Goal: Navigation & Orientation: Find specific page/section

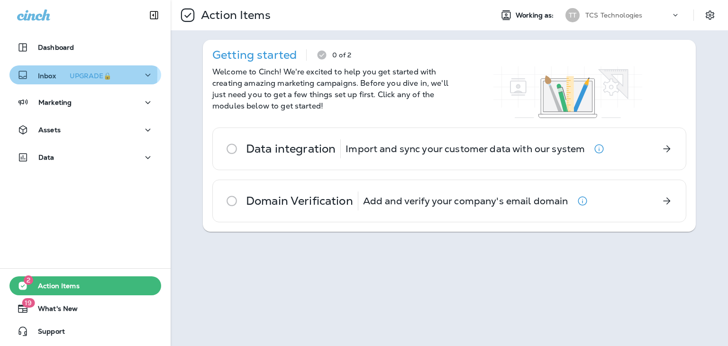
click at [46, 74] on p "Inbox UPGRADE🔒" at bounding box center [76, 75] width 77 height 10
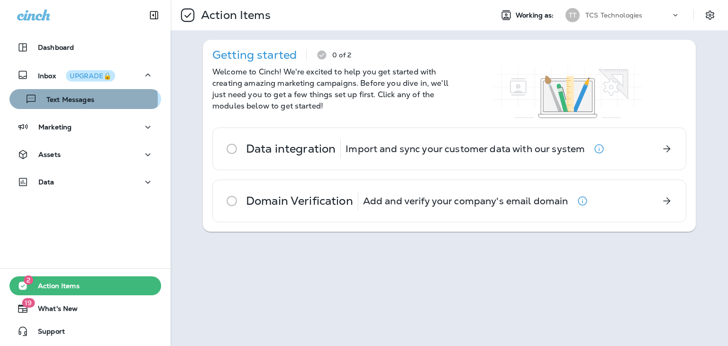
click at [80, 100] on p "Text Messages" at bounding box center [65, 100] width 57 height 9
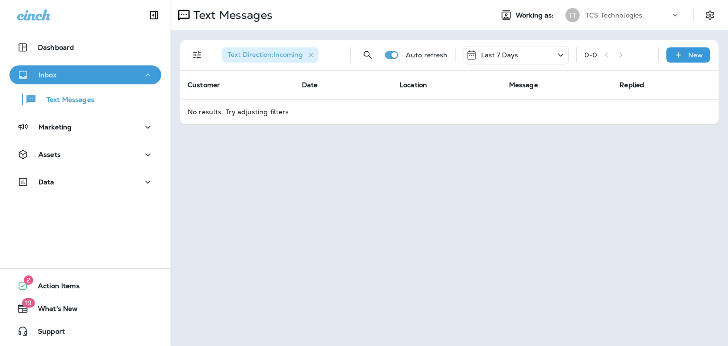
click at [65, 78] on div "Inbox" at bounding box center [85, 75] width 137 height 12
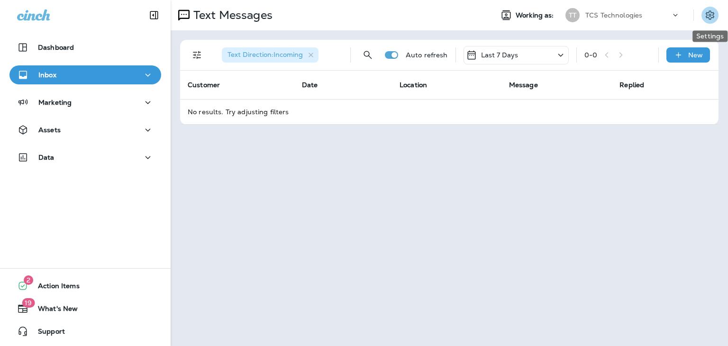
click at [708, 16] on icon "Settings" at bounding box center [710, 14] width 11 height 11
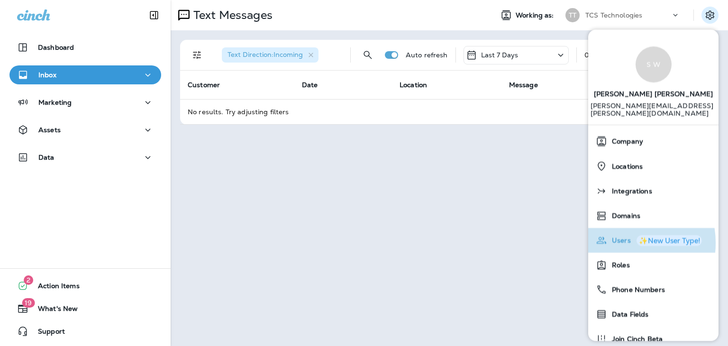
click at [618, 237] on span "Users" at bounding box center [620, 241] width 24 height 8
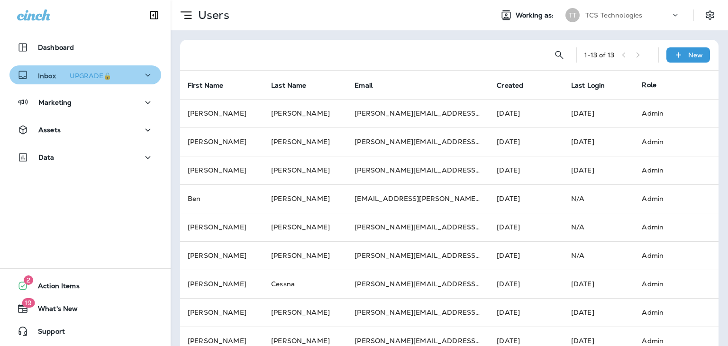
click at [146, 74] on icon "button" at bounding box center [148, 75] width 5 height 3
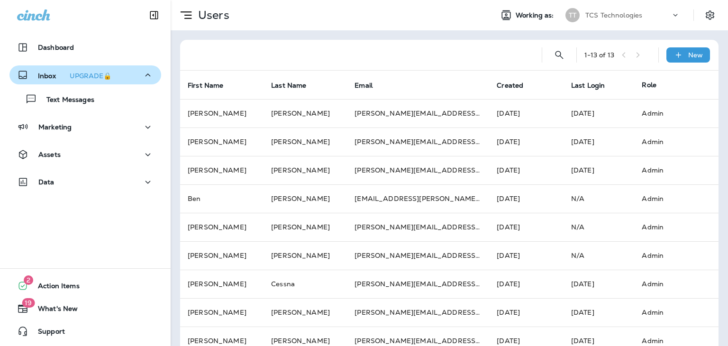
click at [49, 80] on div "Inbox UPGRADE🔒" at bounding box center [66, 75] width 98 height 12
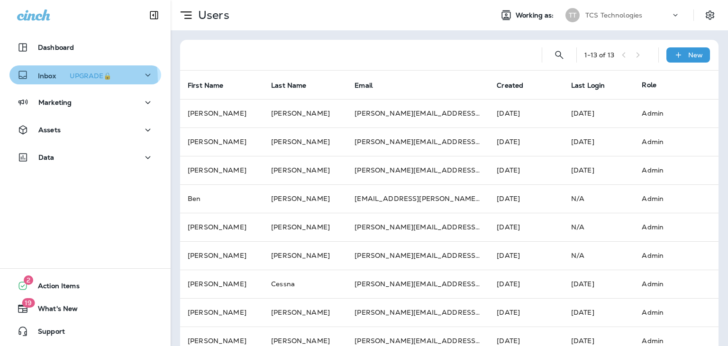
click at [49, 80] on div "Inbox UPGRADE🔒" at bounding box center [66, 75] width 98 height 12
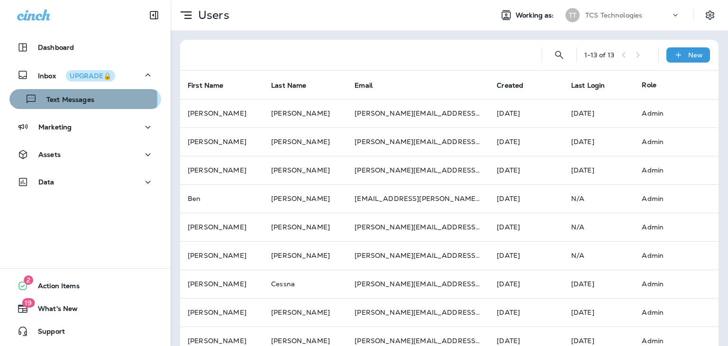
click at [55, 99] on p "Text Messages" at bounding box center [65, 100] width 57 height 9
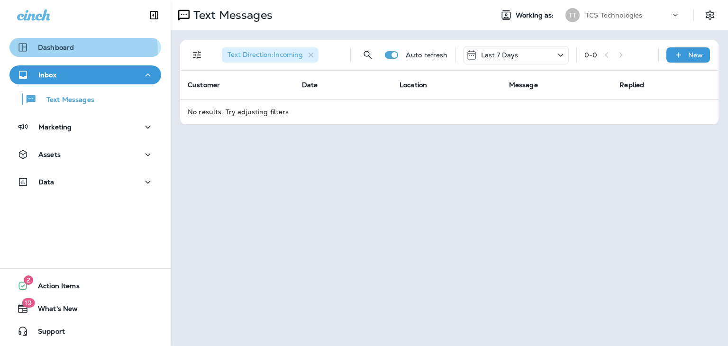
click at [42, 54] on button "Dashboard" at bounding box center [85, 47] width 152 height 19
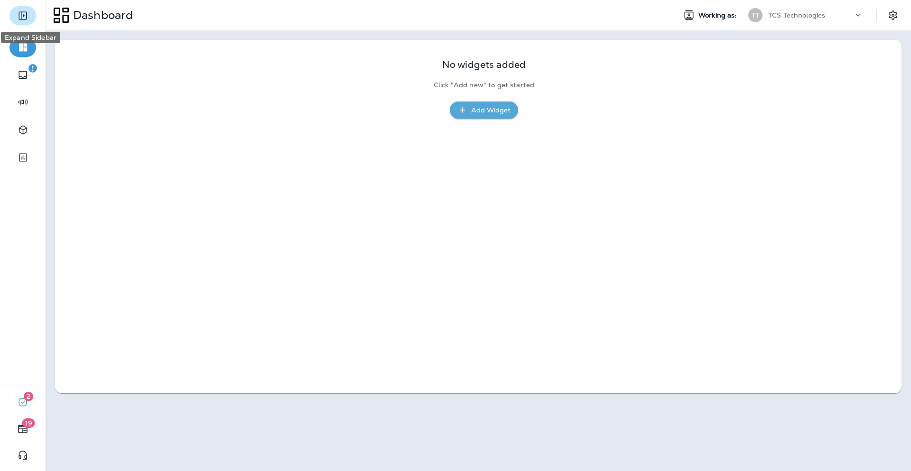
click at [24, 13] on icon "Expand Sidebar" at bounding box center [22, 15] width 11 height 11
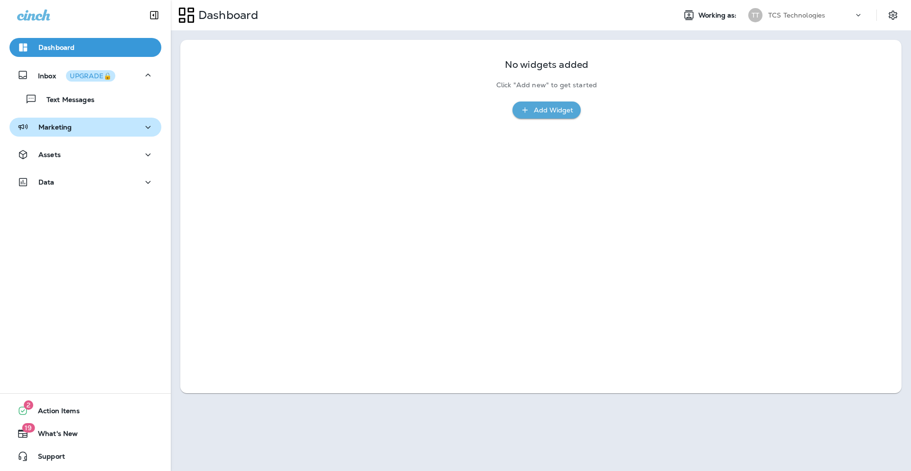
click at [47, 126] on p "Marketing" at bounding box center [54, 127] width 33 height 8
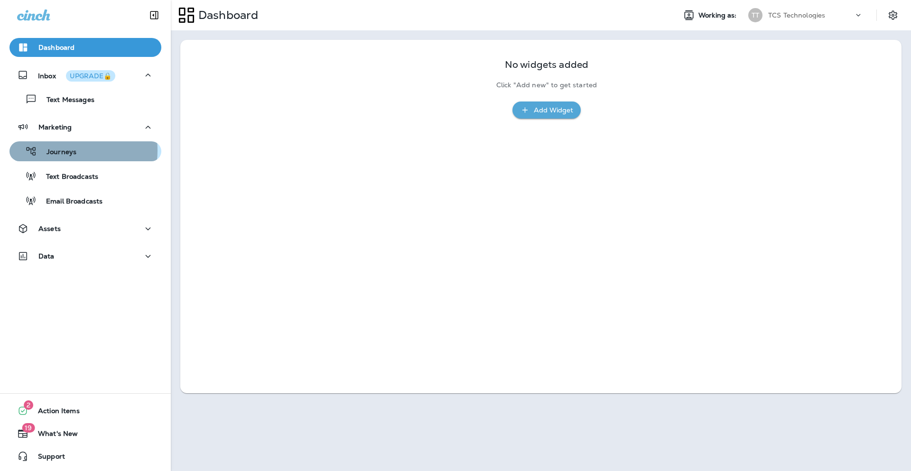
click at [56, 150] on p "Journeys" at bounding box center [56, 152] width 39 height 9
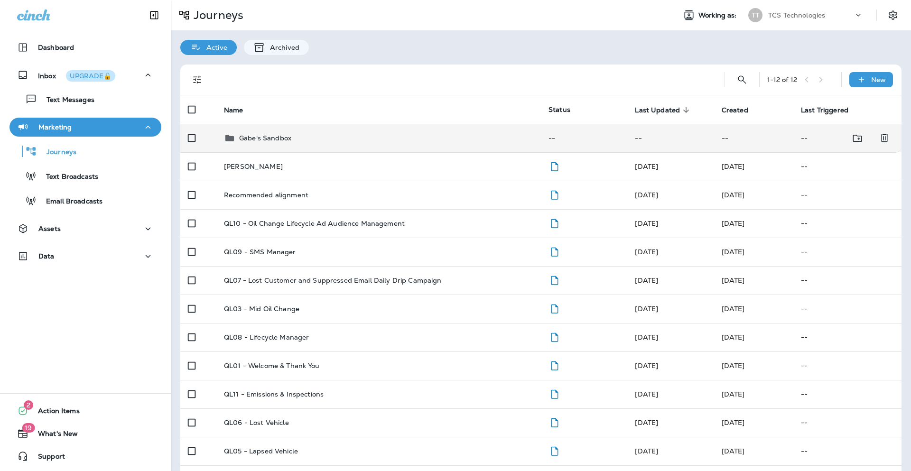
click at [263, 138] on p "Gabe's Sandbox" at bounding box center [265, 138] width 52 height 8
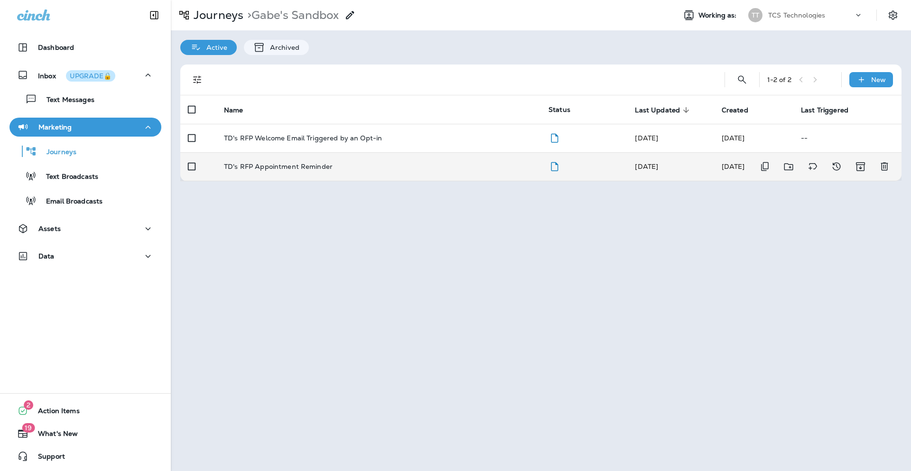
click at [281, 168] on p "TD's RFP Appointment Reminder" at bounding box center [278, 167] width 109 height 8
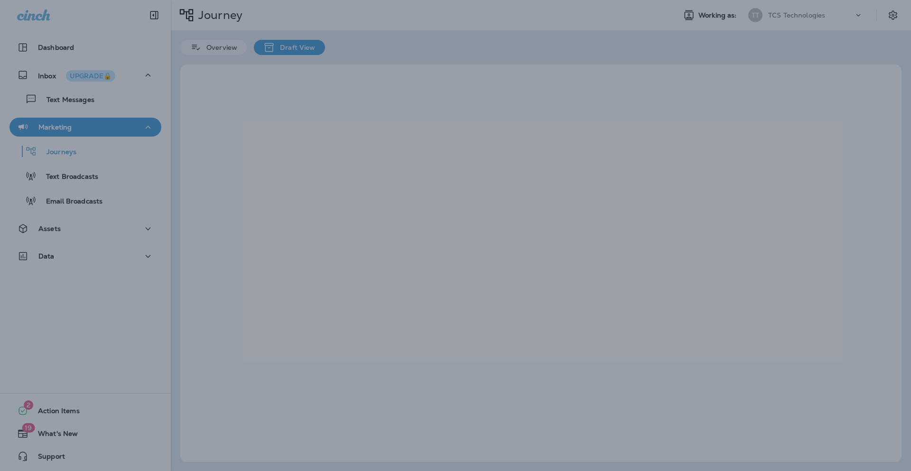
click at [281, 168] on div at bounding box center [455, 235] width 911 height 471
